Goal: Task Accomplishment & Management: Manage account settings

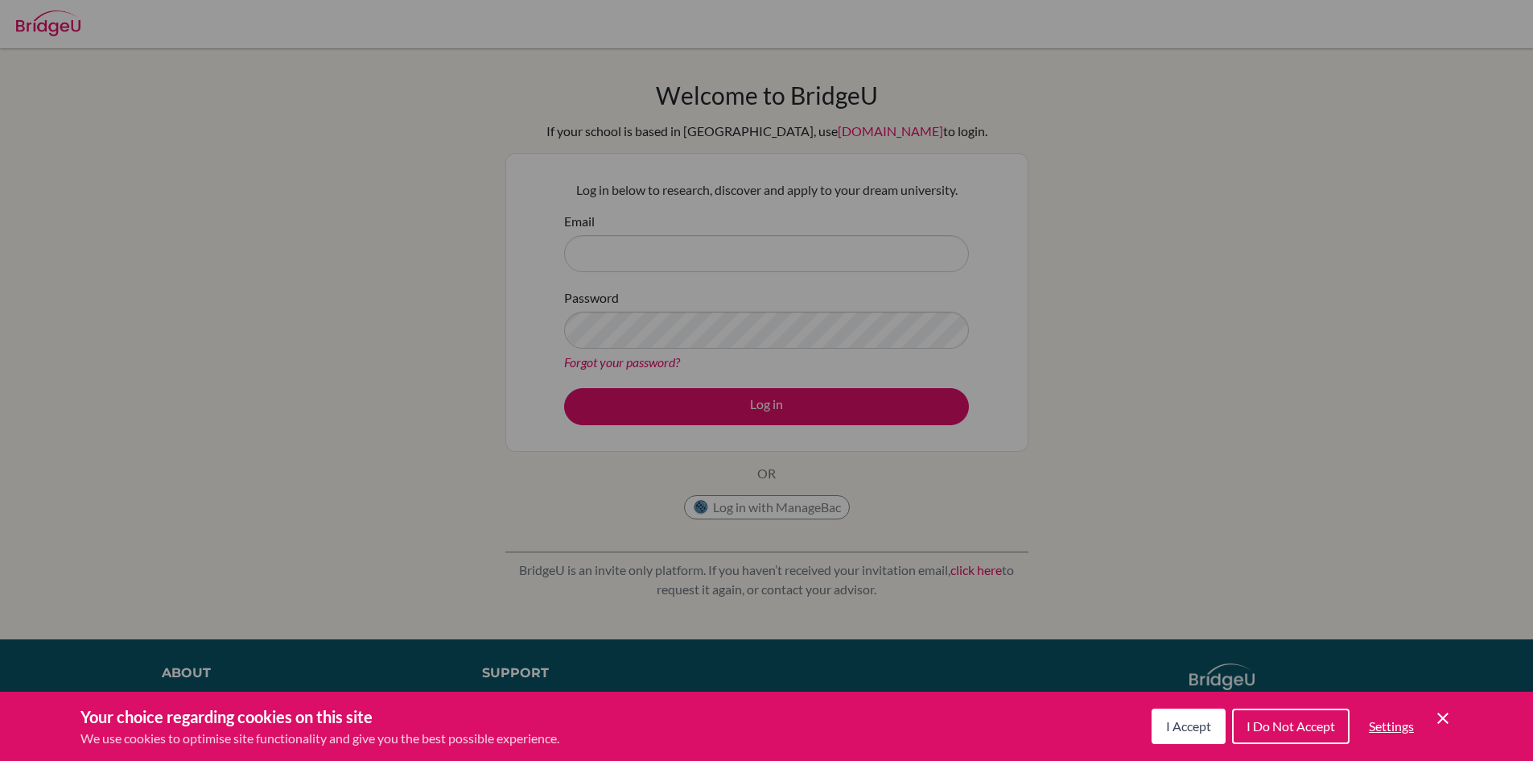
click at [1204, 728] on span "I Accept" at bounding box center [1188, 725] width 45 height 15
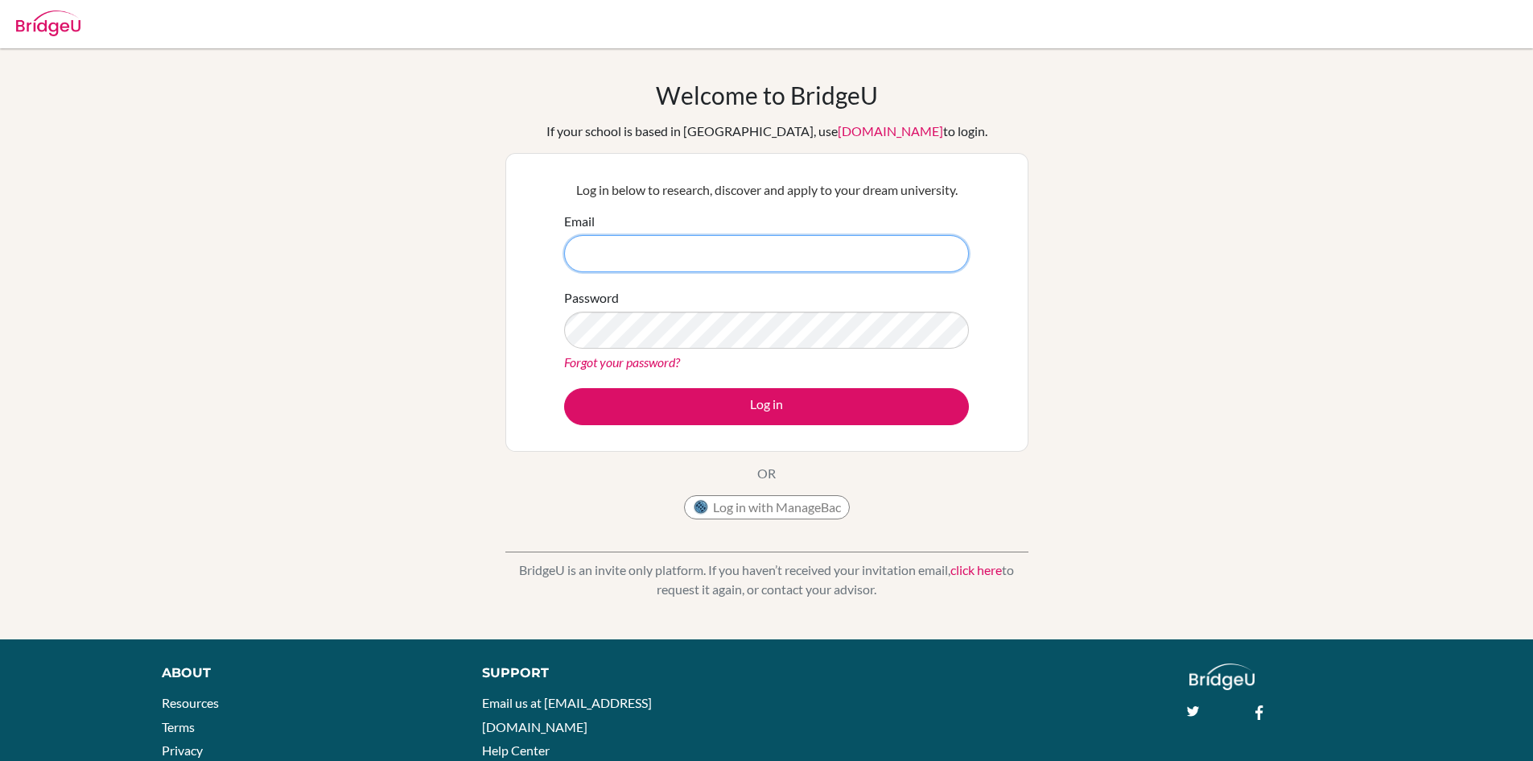
click at [672, 237] on input "Email" at bounding box center [766, 253] width 405 height 37
type input "saksham9226@vivekhighschool.com"
click at [564, 388] on button "Log in" at bounding box center [766, 406] width 405 height 37
click at [612, 359] on link "Forgot your password?" at bounding box center [622, 361] width 116 height 15
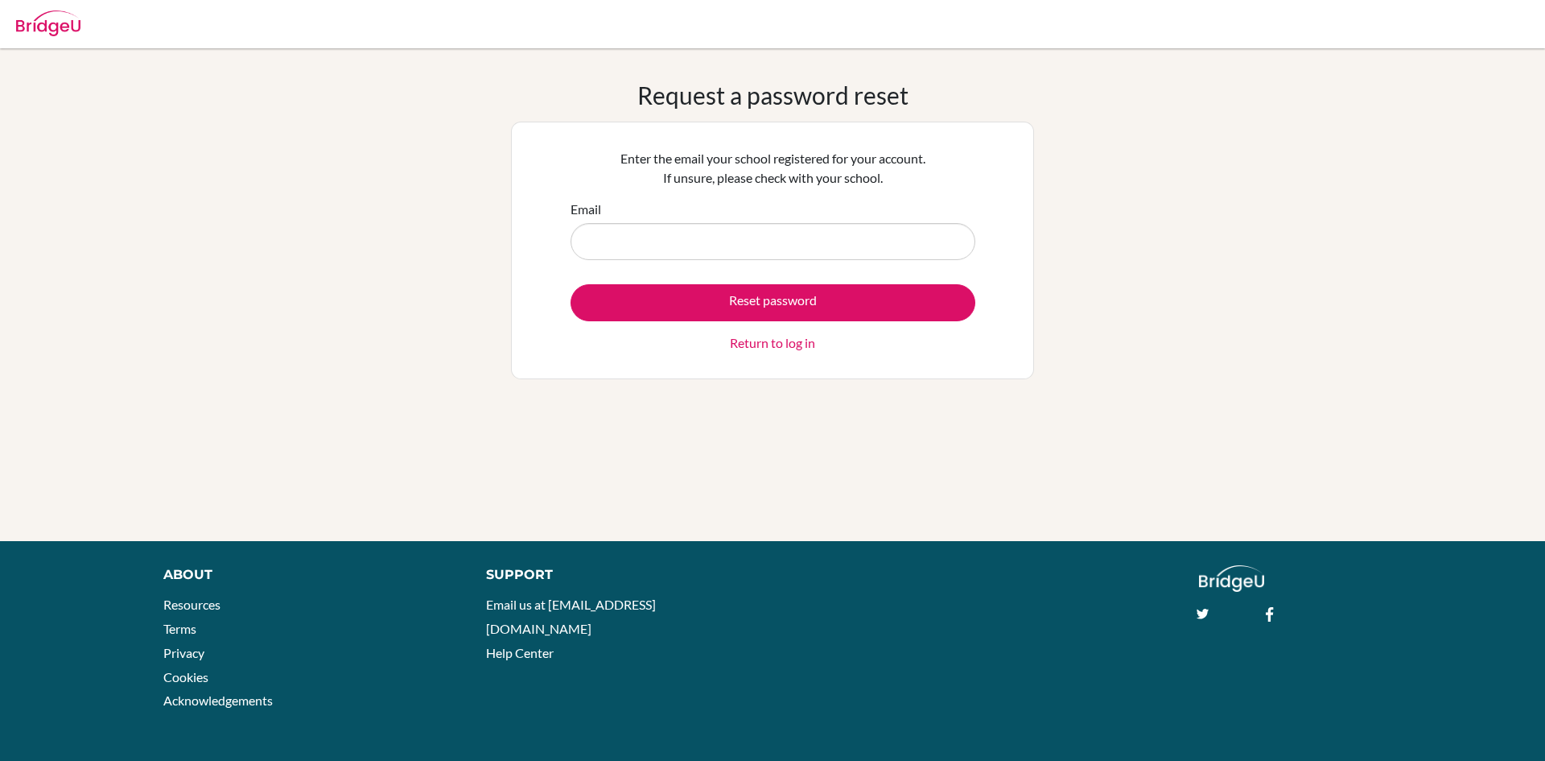
click at [710, 247] on input "Email" at bounding box center [773, 241] width 405 height 37
type input "saksham9226@vivekhighschool.com"
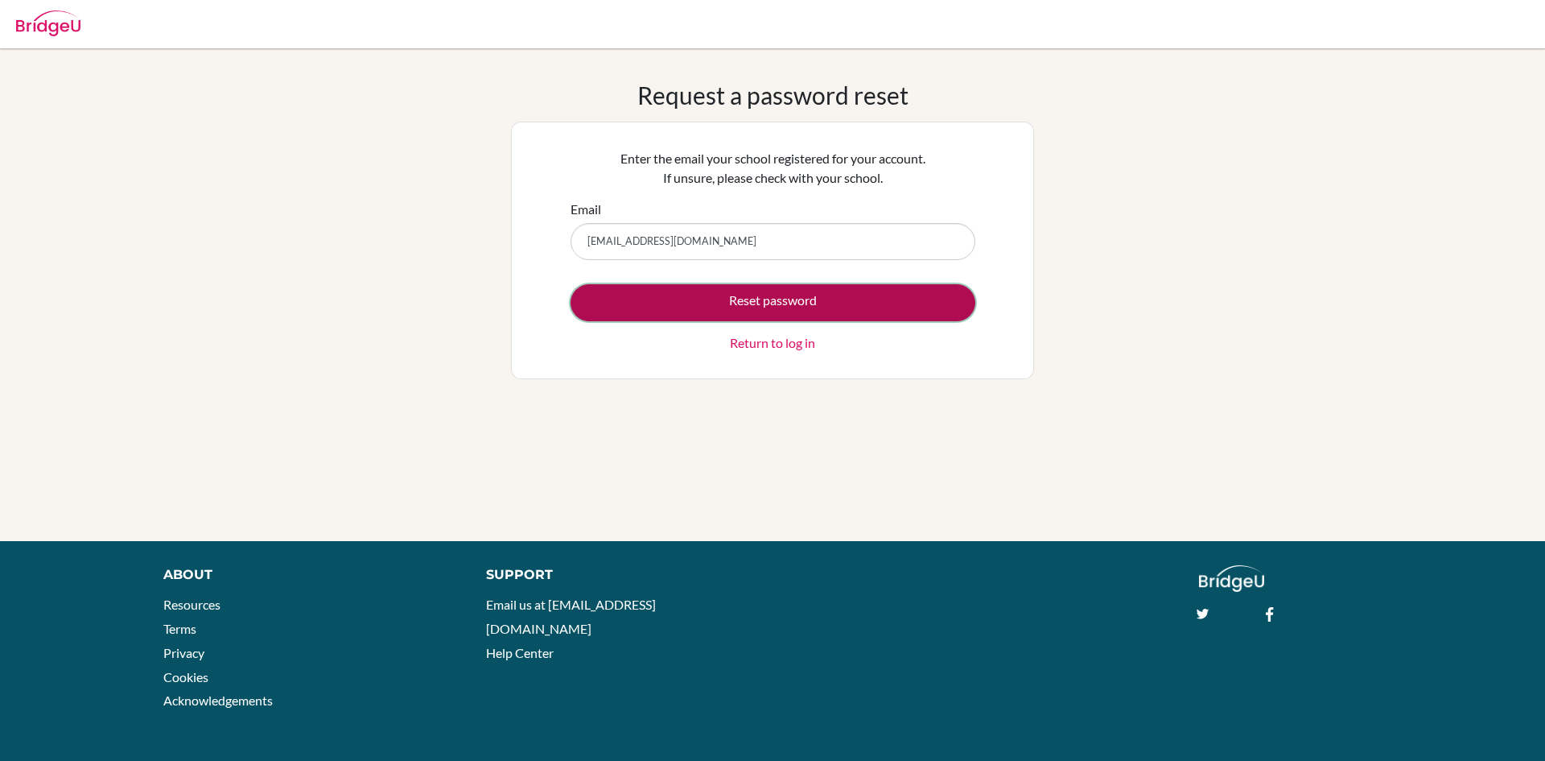
click at [721, 299] on button "Reset password" at bounding box center [773, 302] width 405 height 37
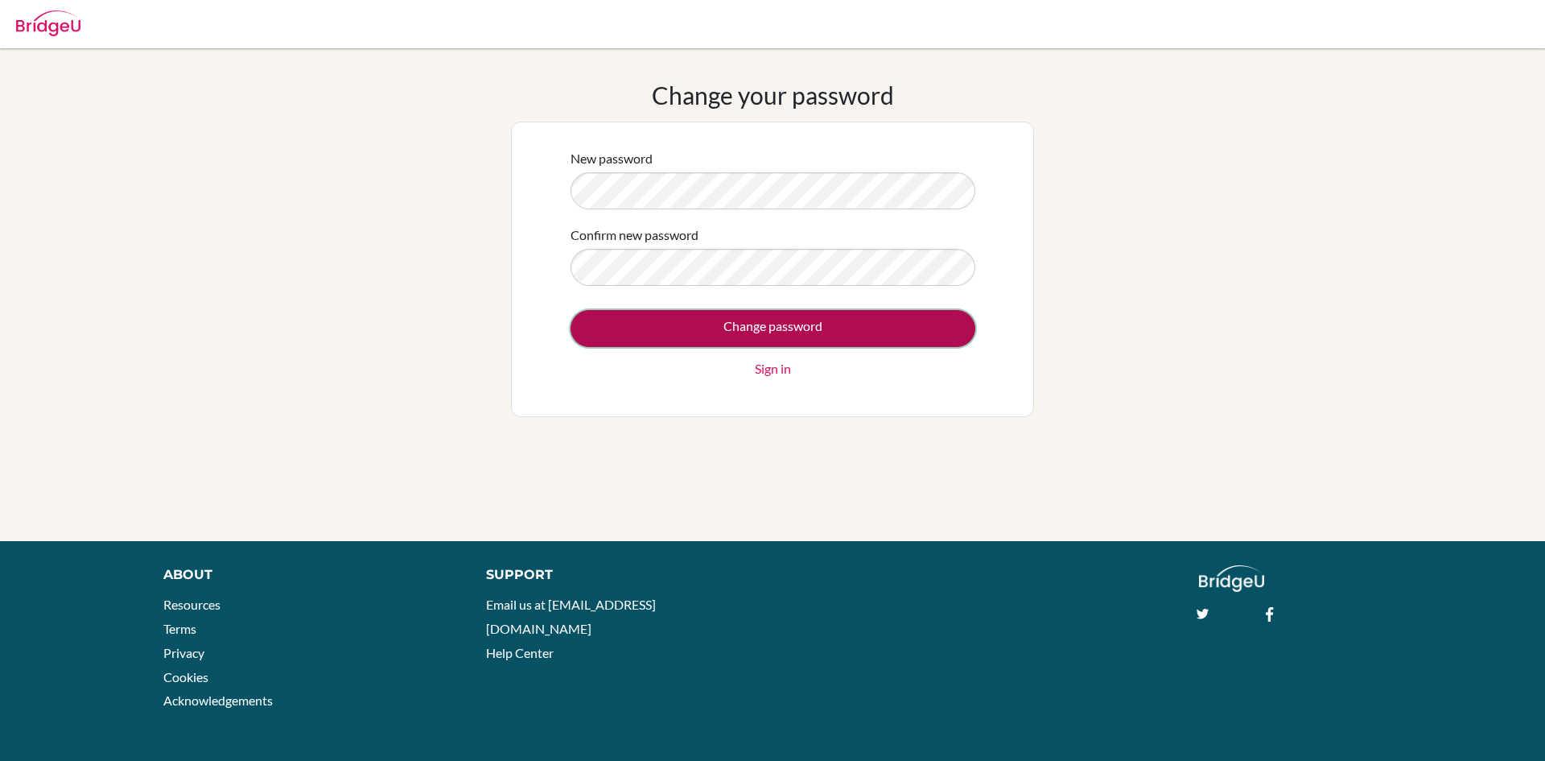
click at [683, 316] on input "Change password" at bounding box center [773, 328] width 405 height 37
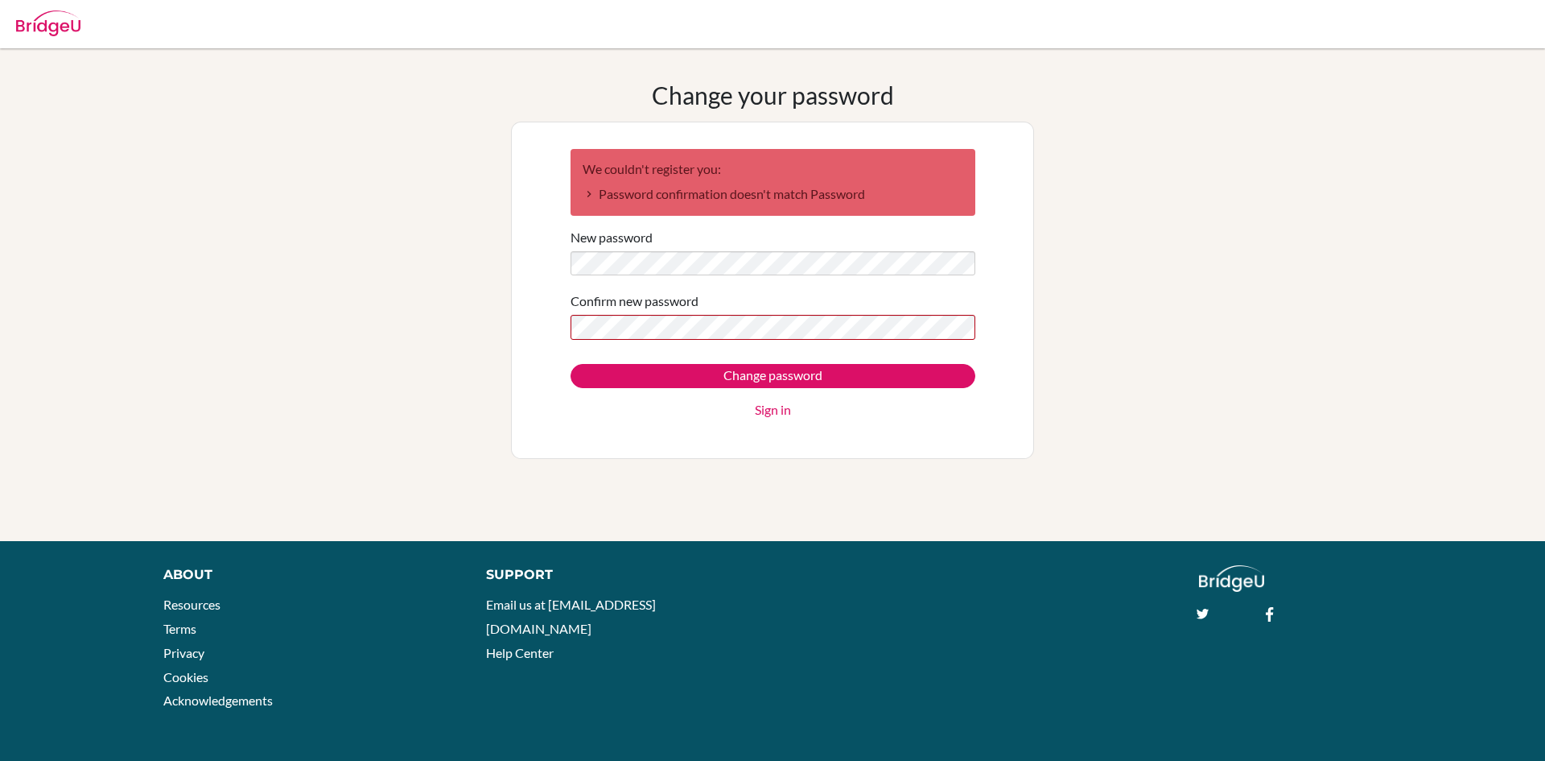
click at [519, 302] on div "We couldn't register you: Password confirmation doesn't match Password New pass…" at bounding box center [772, 290] width 523 height 337
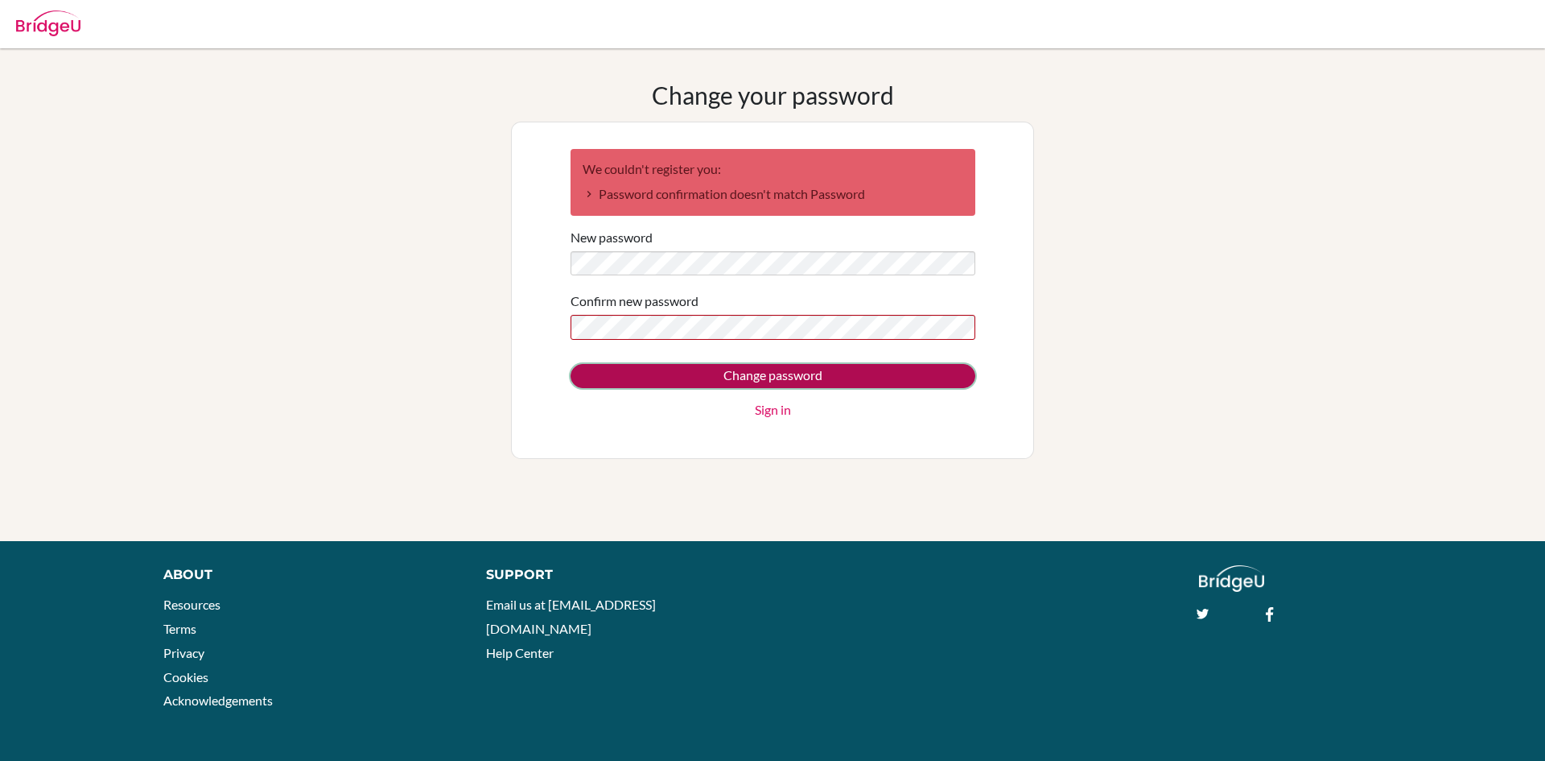
drag, startPoint x: 662, startPoint y: 376, endPoint x: 669, endPoint y: 370, distance: 9.2
click at [669, 370] on input "Change password" at bounding box center [773, 376] width 405 height 24
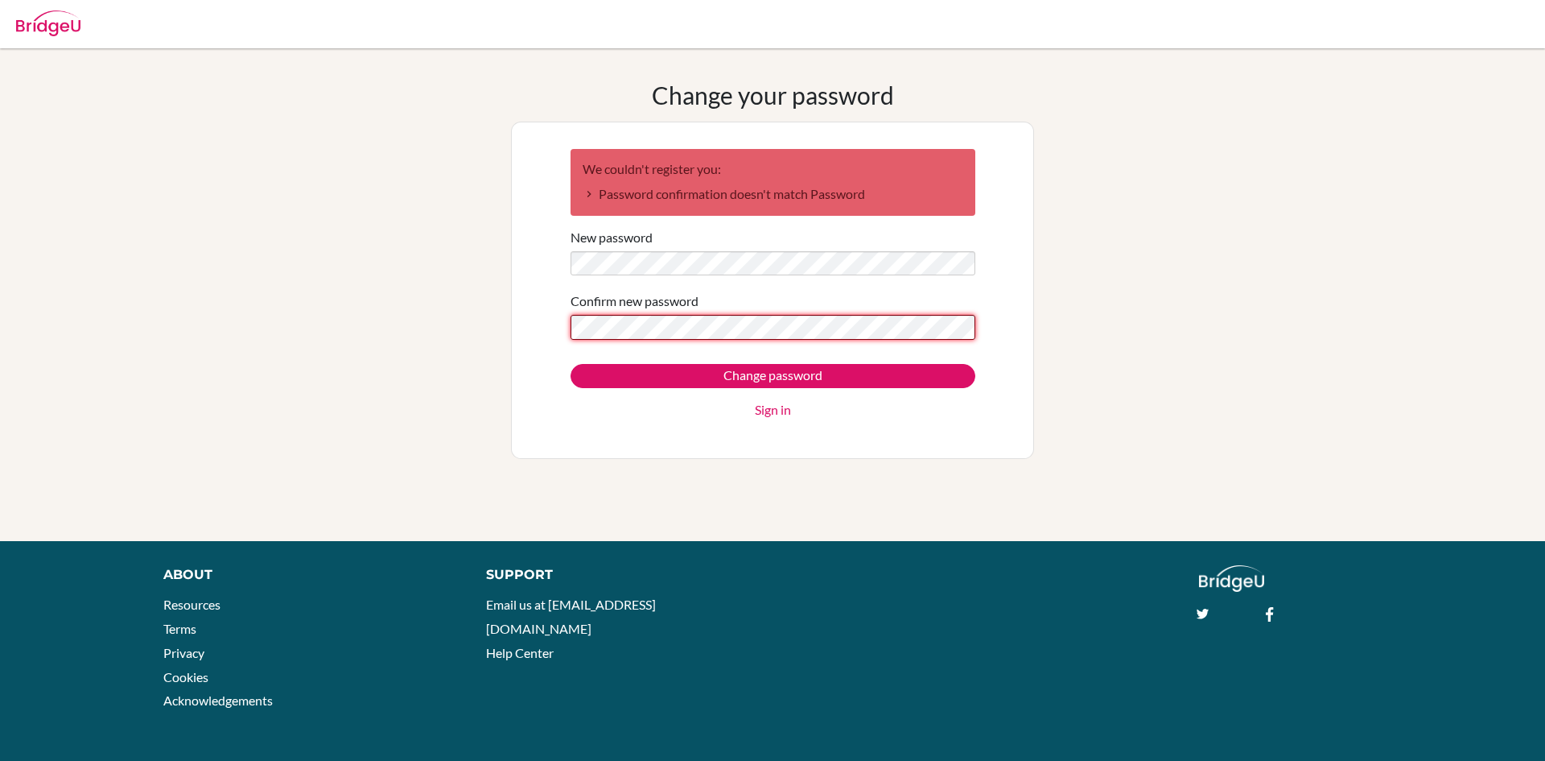
click at [571, 364] on input "Change password" at bounding box center [773, 376] width 405 height 24
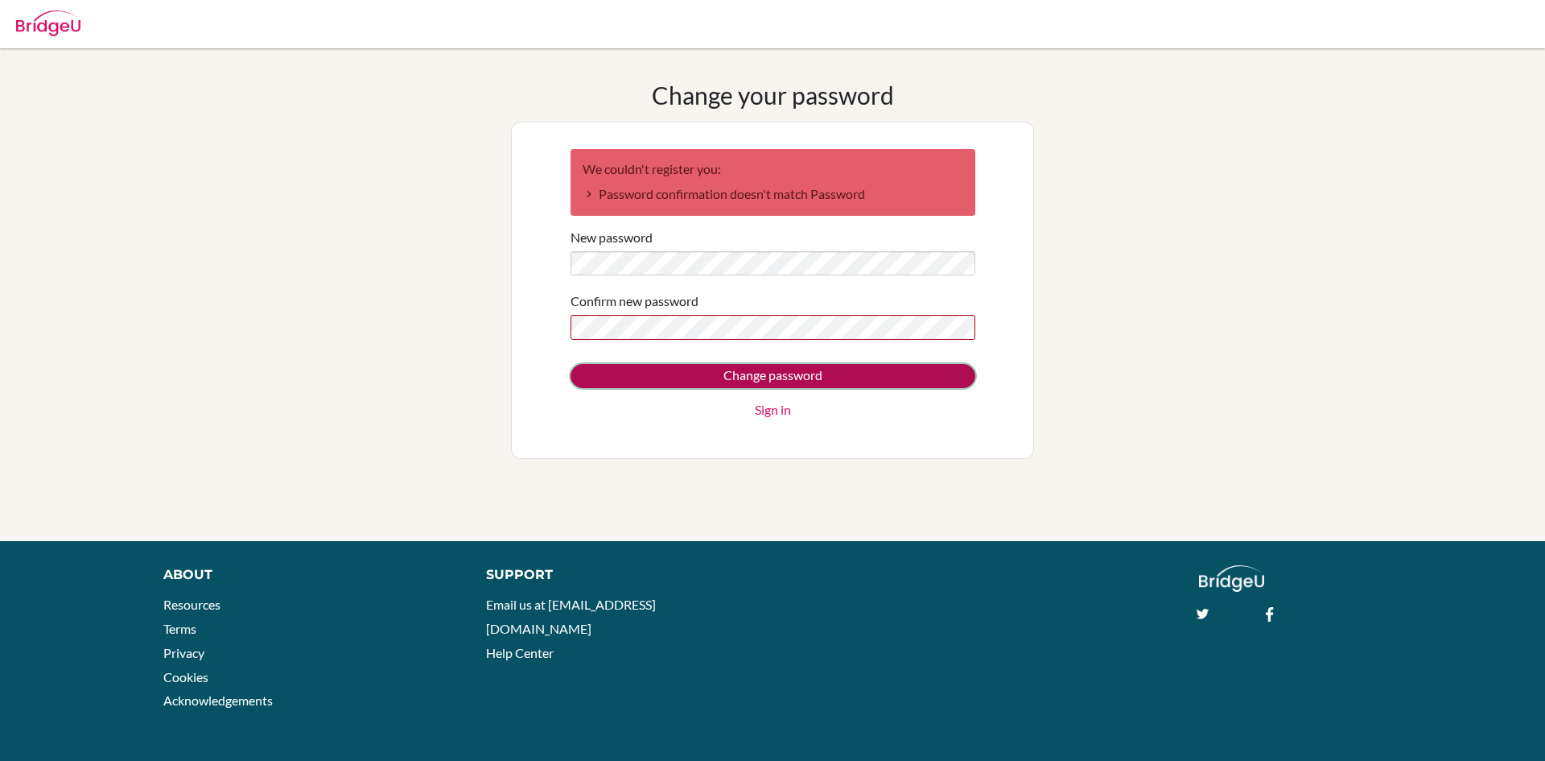
click at [911, 373] on input "Change password" at bounding box center [773, 376] width 405 height 24
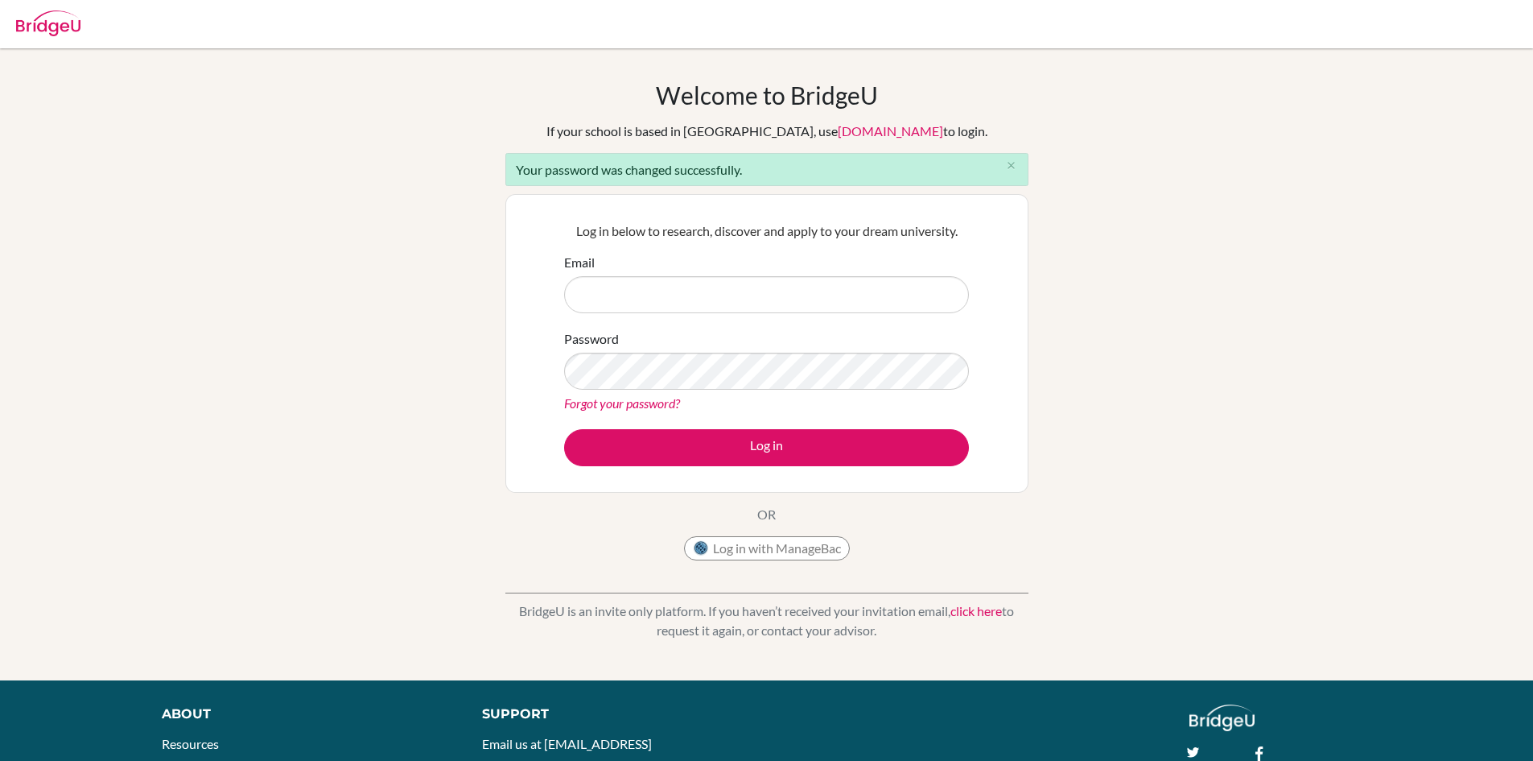
click at [698, 316] on form "Email Password Forgot your password? Log in" at bounding box center [766, 359] width 405 height 213
type input "saksham9226@vivekhighschool.com"
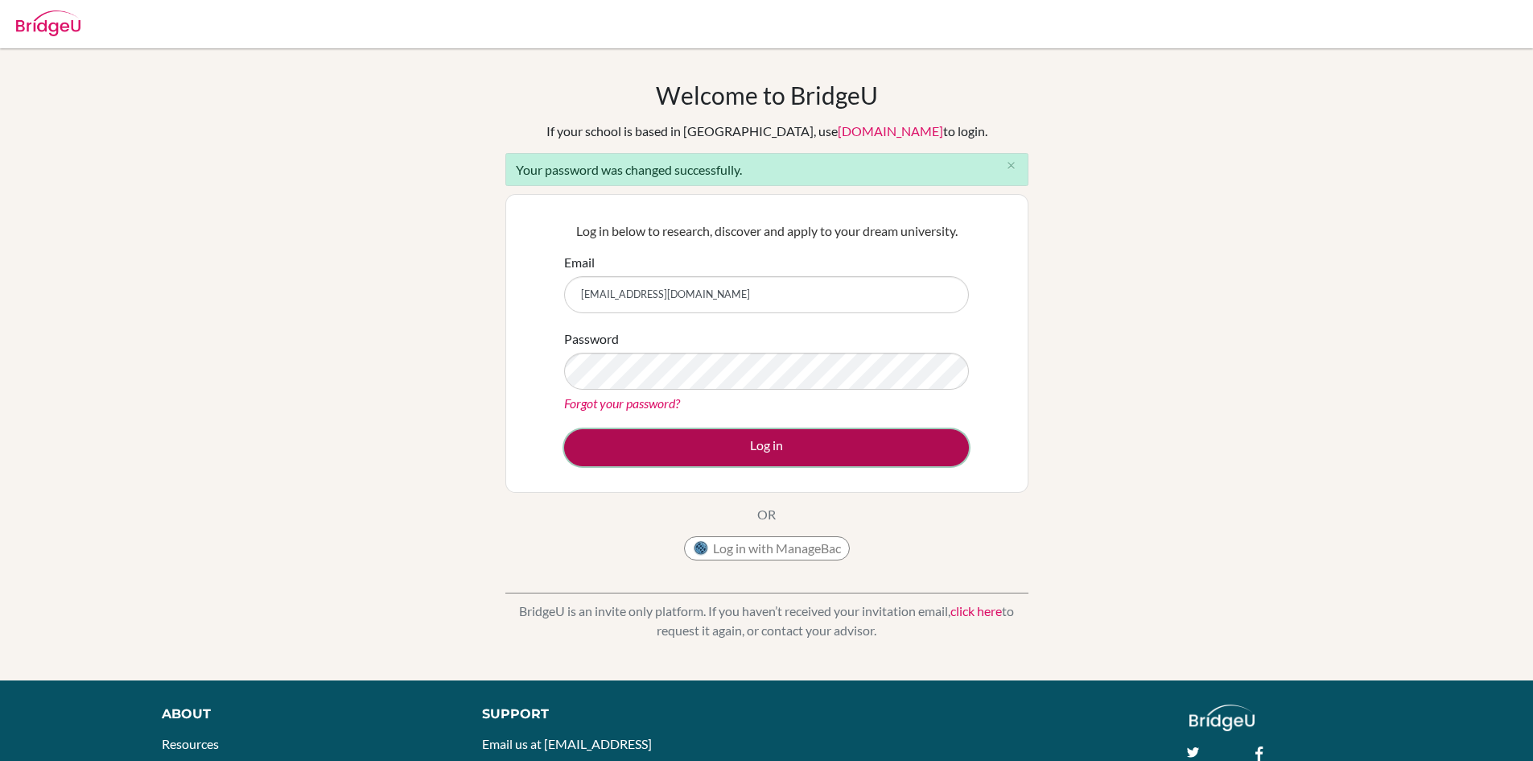
click at [873, 454] on button "Log in" at bounding box center [766, 447] width 405 height 37
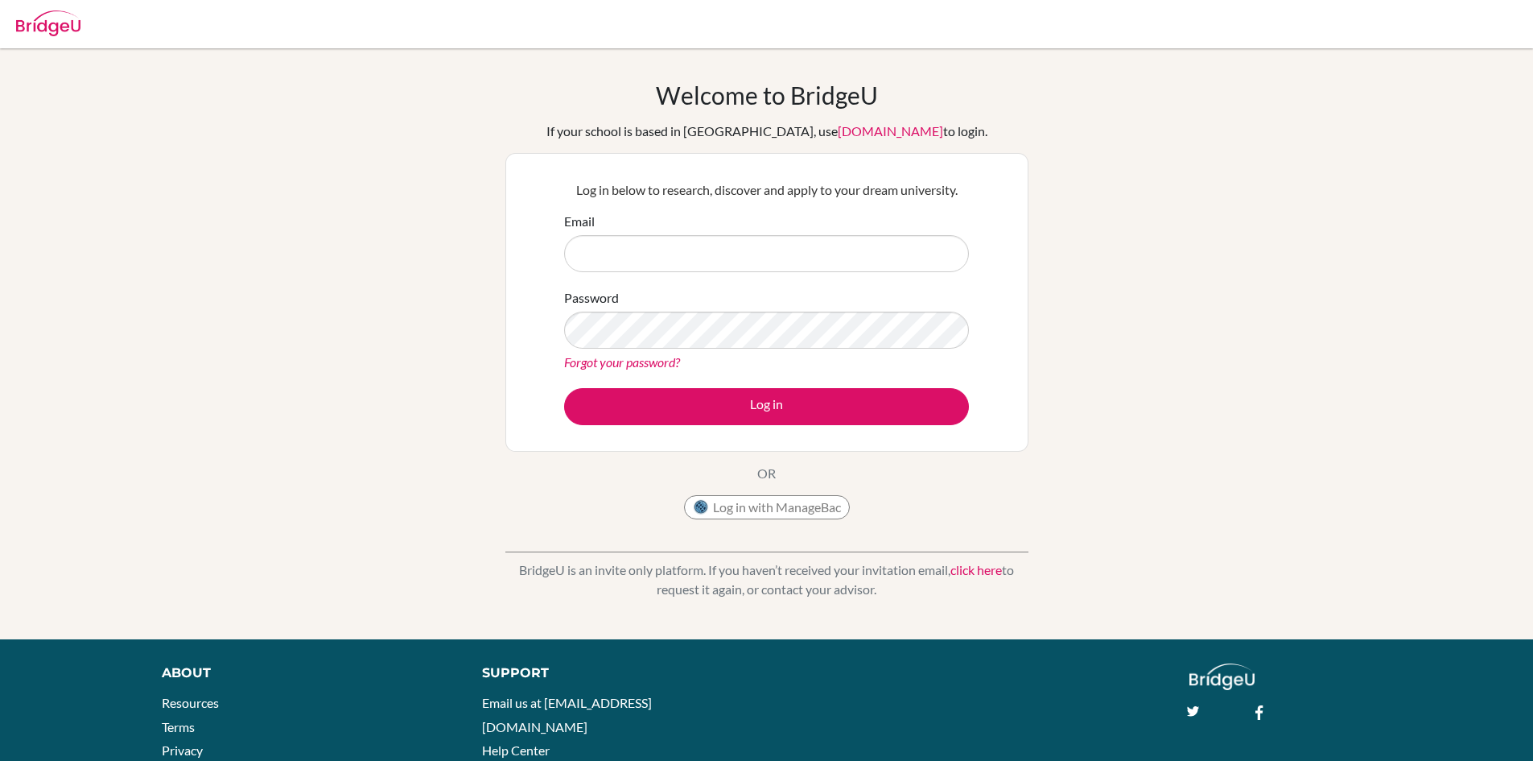
drag, startPoint x: 582, startPoint y: 250, endPoint x: 596, endPoint y: 250, distance: 13.7
click at [590, 250] on input "Email" at bounding box center [766, 253] width 405 height 37
click at [774, 259] on input "saksham9226@vivekhighschool.com" at bounding box center [766, 253] width 405 height 37
type input "saksham9226@vivekhighschool.com"
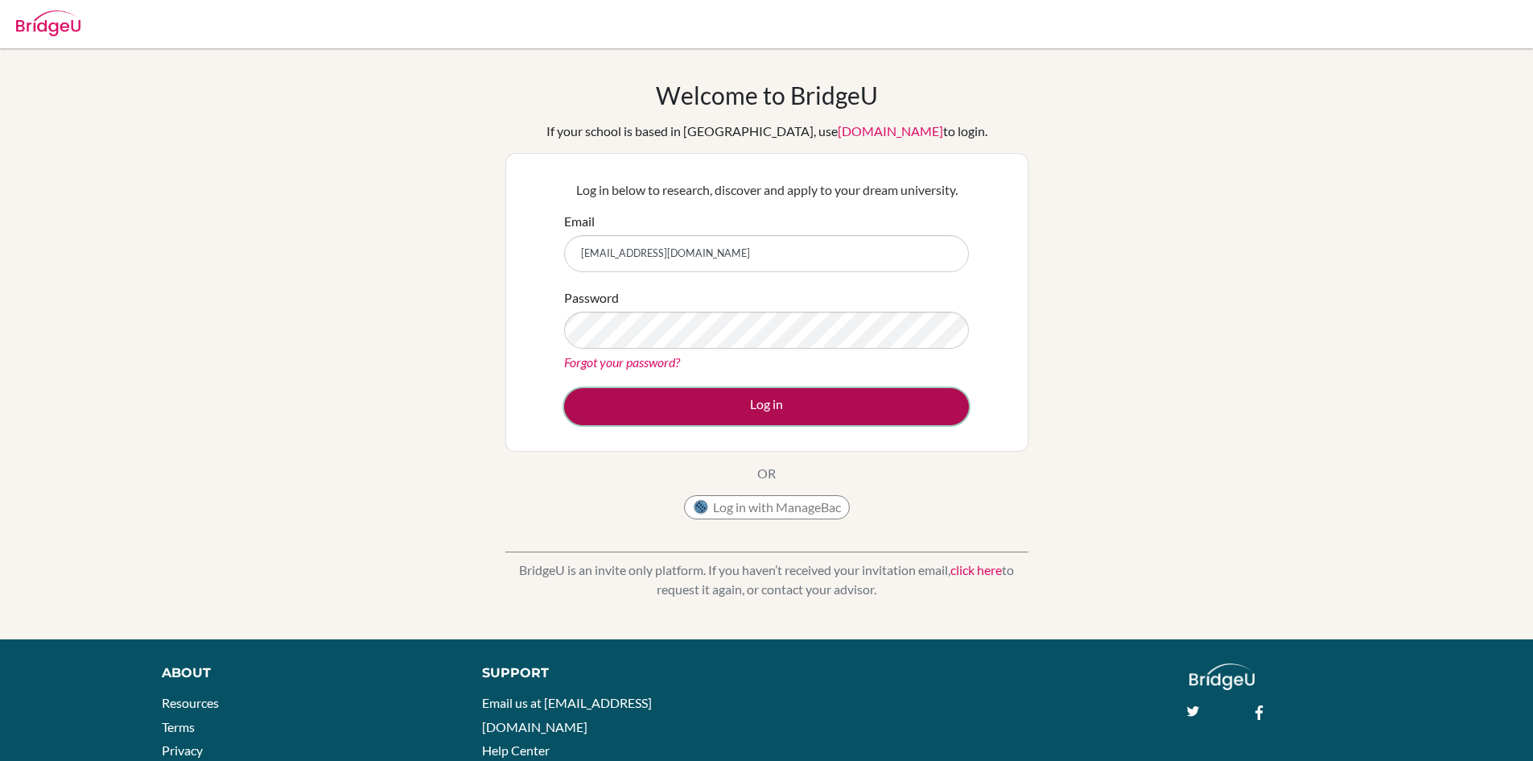
click at [914, 407] on button "Log in" at bounding box center [766, 406] width 405 height 37
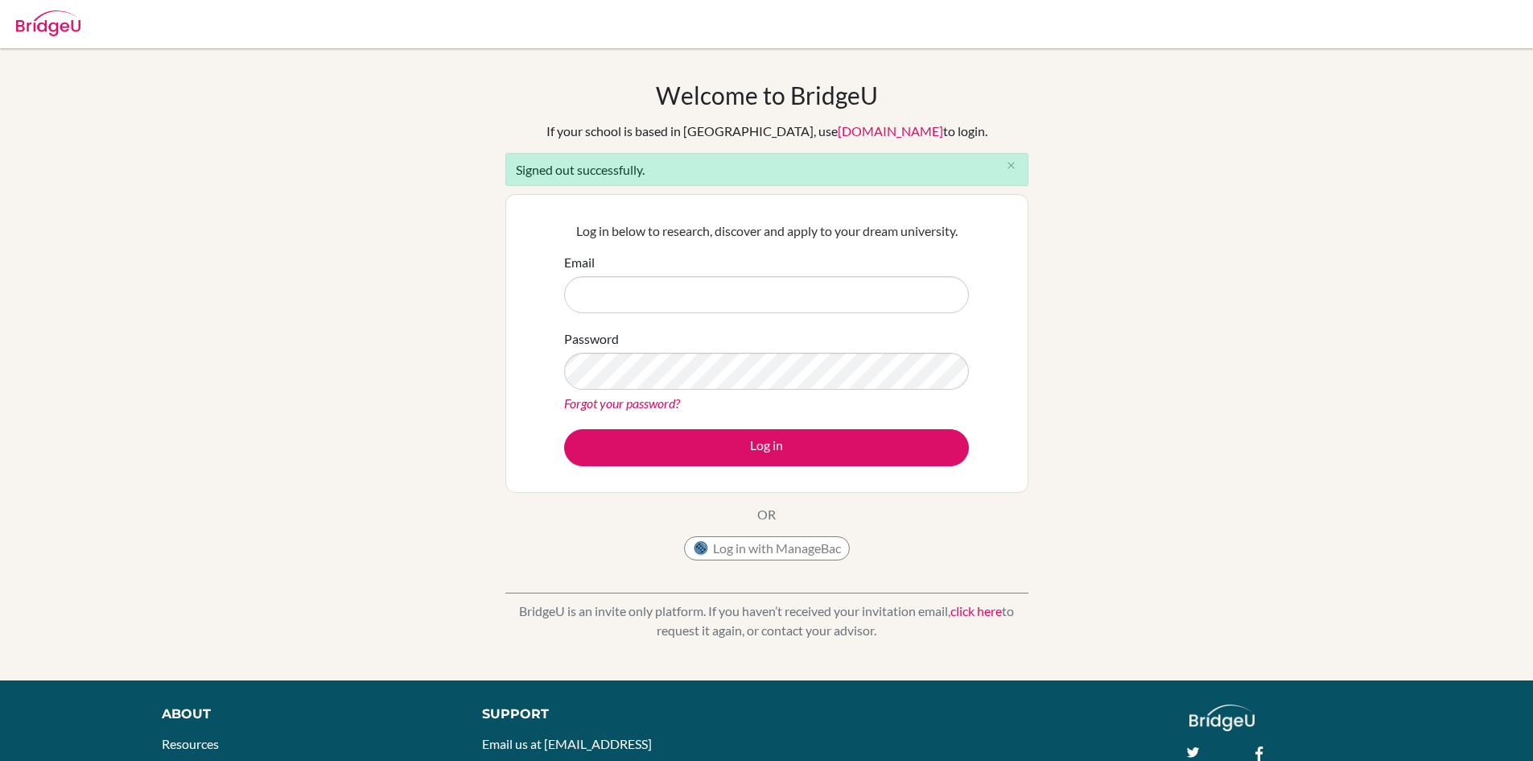
drag, startPoint x: 1124, startPoint y: 19, endPoint x: 1083, endPoint y: 32, distance: 43.3
click at [1113, 23] on div at bounding box center [766, 24] width 1517 height 48
click at [1322, 183] on div "Welcome to [GEOGRAPHIC_DATA] If your school is based in [GEOGRAPHIC_DATA], use …" at bounding box center [766, 363] width 1533 height 567
click at [1321, 183] on div "Welcome to [GEOGRAPHIC_DATA] If your school is based in [GEOGRAPHIC_DATA], use …" at bounding box center [766, 363] width 1533 height 567
